Goal: Information Seeking & Learning: Learn about a topic

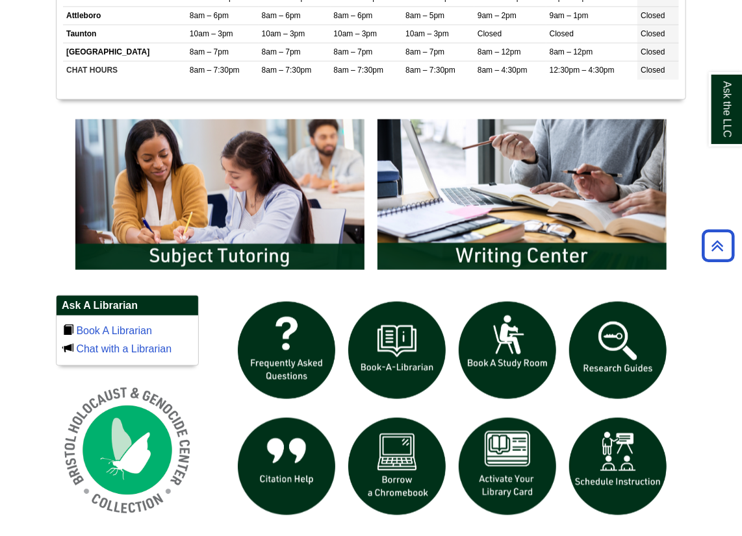
scroll to position [618, 0]
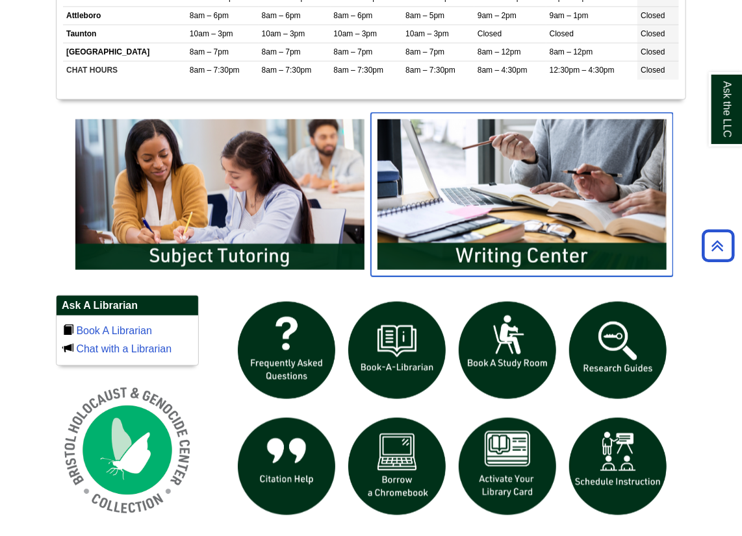
click at [460, 273] on img "slideshow" at bounding box center [522, 195] width 302 height 164
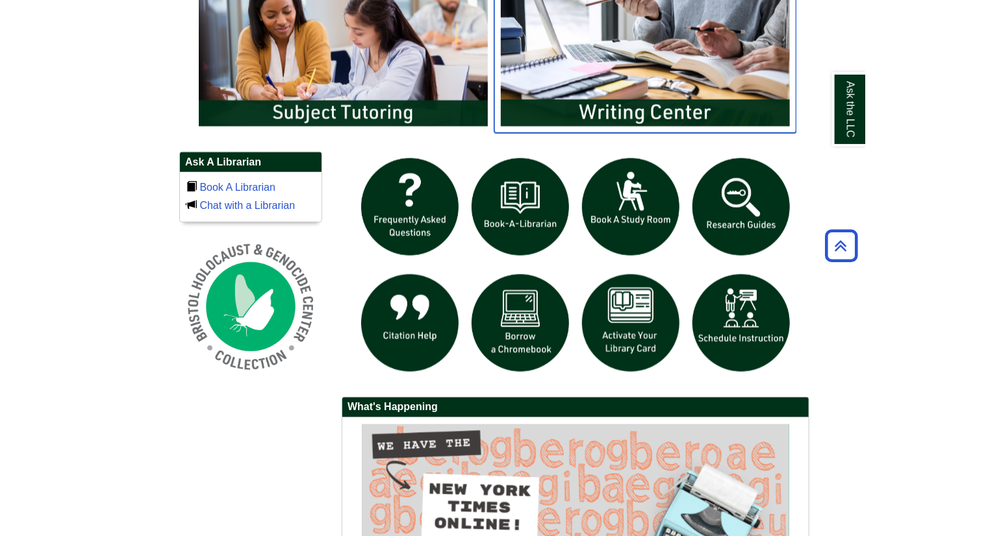
scroll to position [683, 0]
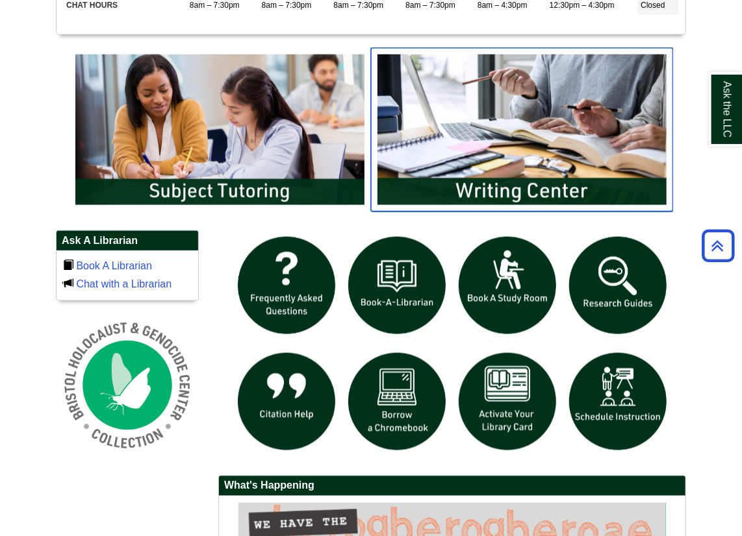
click at [486, 208] on img "slideshow" at bounding box center [522, 130] width 302 height 164
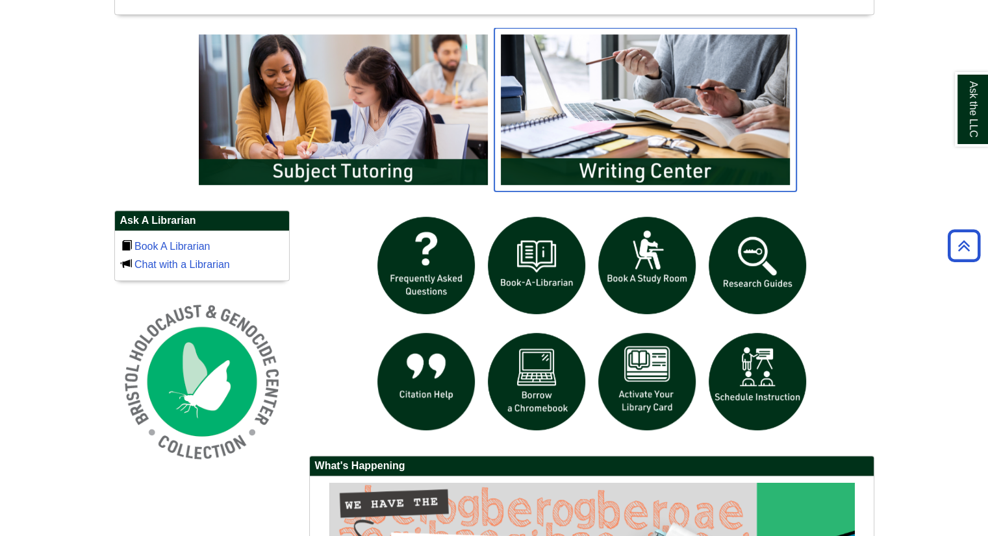
scroll to position [136, 759]
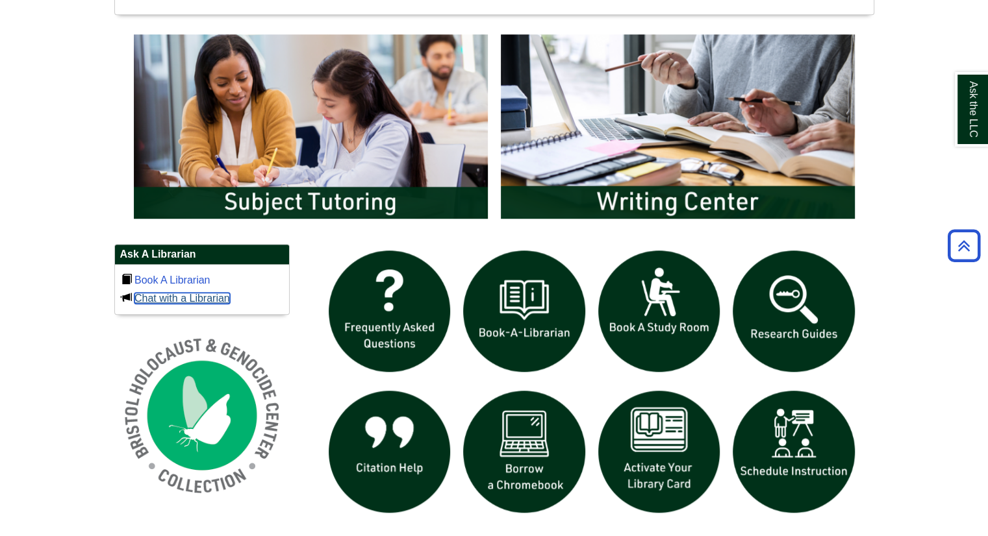
click at [188, 293] on link "Chat with a Librarian" at bounding box center [181, 298] width 95 height 11
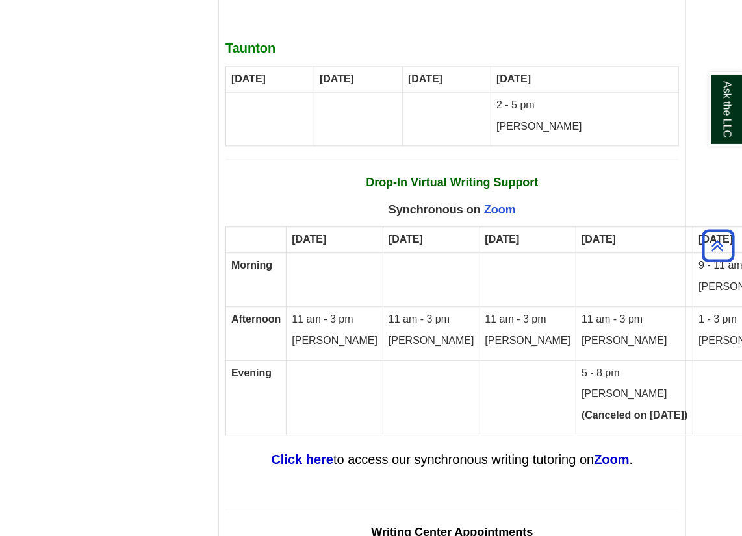
scroll to position [8713, 0]
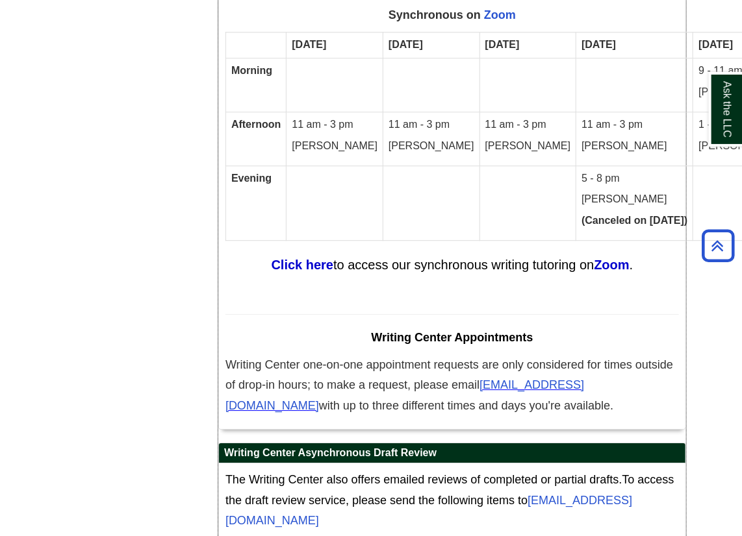
scroll to position [8713, 0]
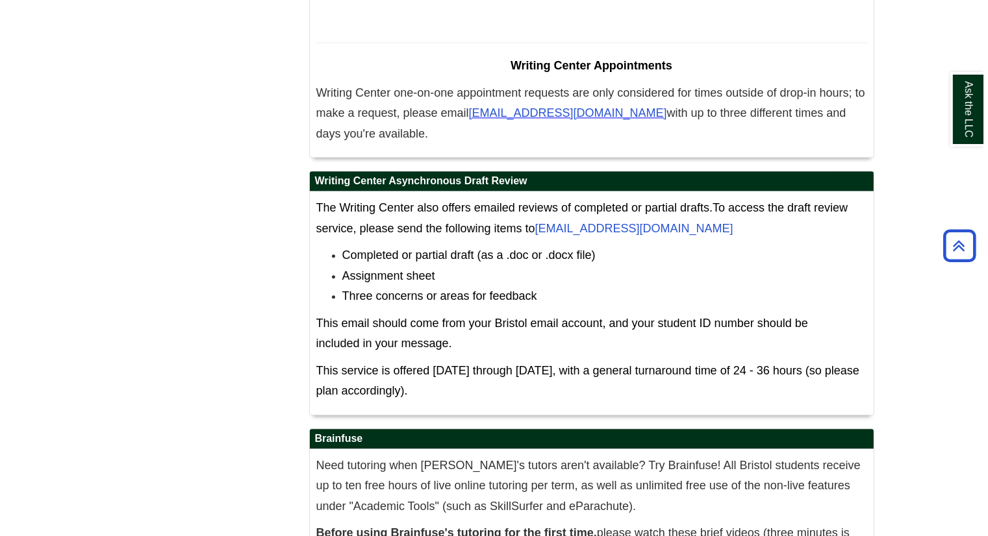
scroll to position [8344, 0]
